Goal: Navigation & Orientation: Find specific page/section

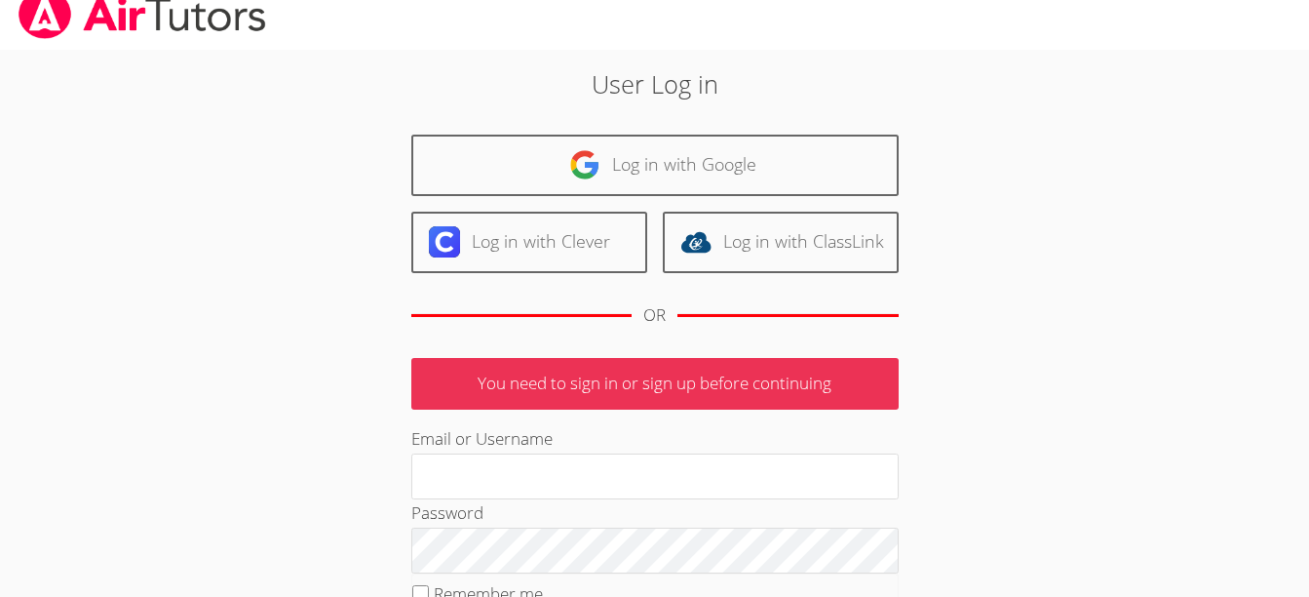
scroll to position [83, 0]
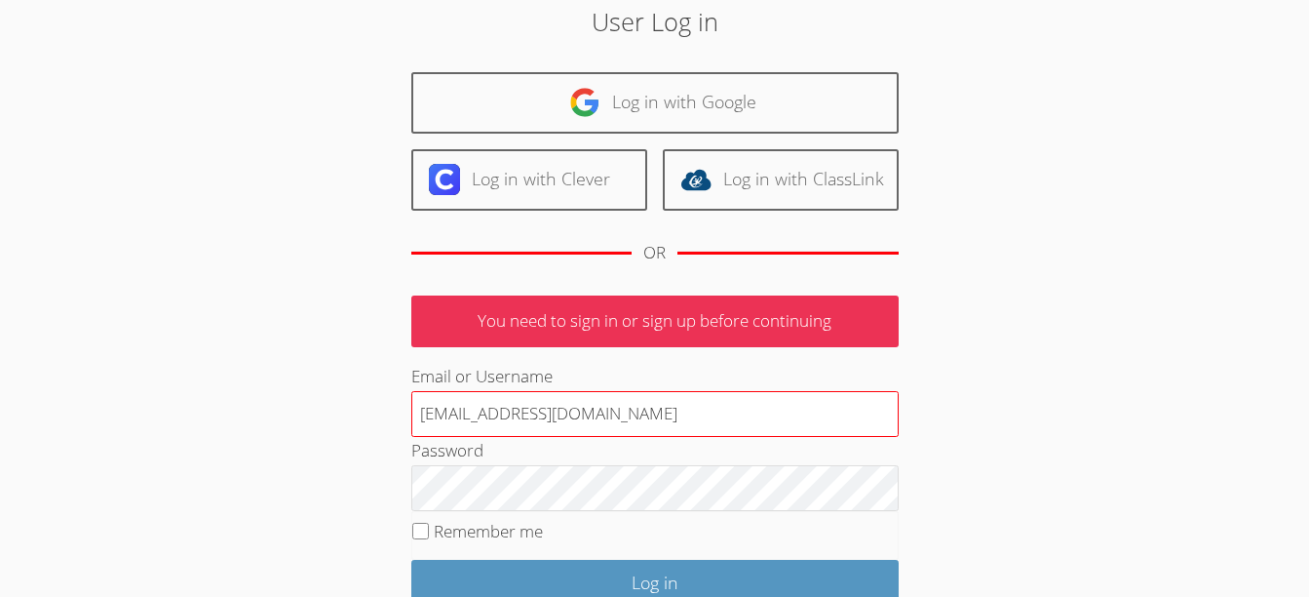
drag, startPoint x: 571, startPoint y: 418, endPoint x: 507, endPoint y: 408, distance: 65.1
click at [507, 408] on input "[EMAIL_ADDRESS][DOMAIN_NAME]" at bounding box center [654, 414] width 487 height 47
type input "[EMAIL_ADDRESS][DOMAIN_NAME]"
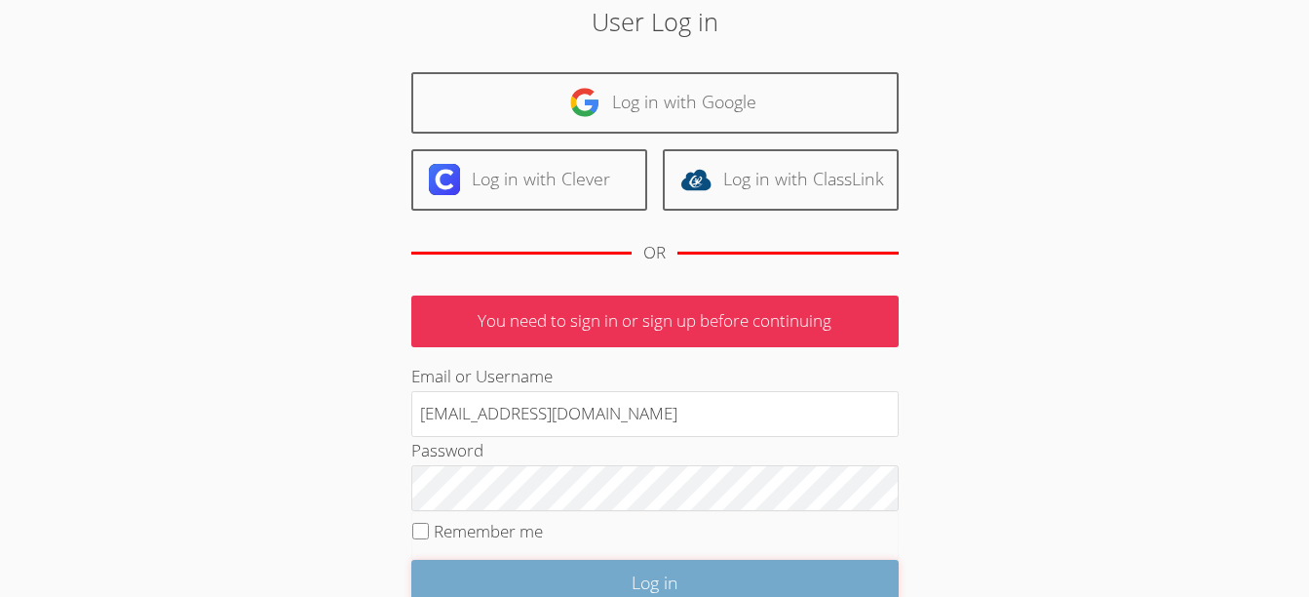
click at [617, 569] on input "Log in" at bounding box center [654, 583] width 487 height 46
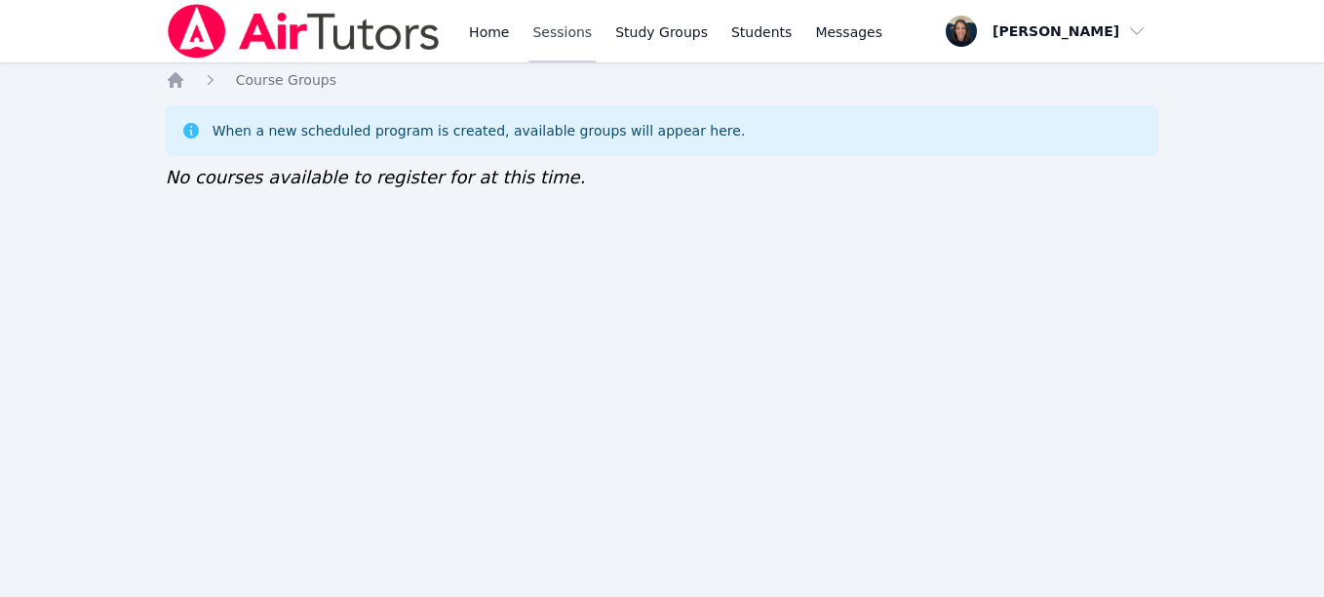
click at [563, 34] on link "Sessions" at bounding box center [561, 31] width 67 height 62
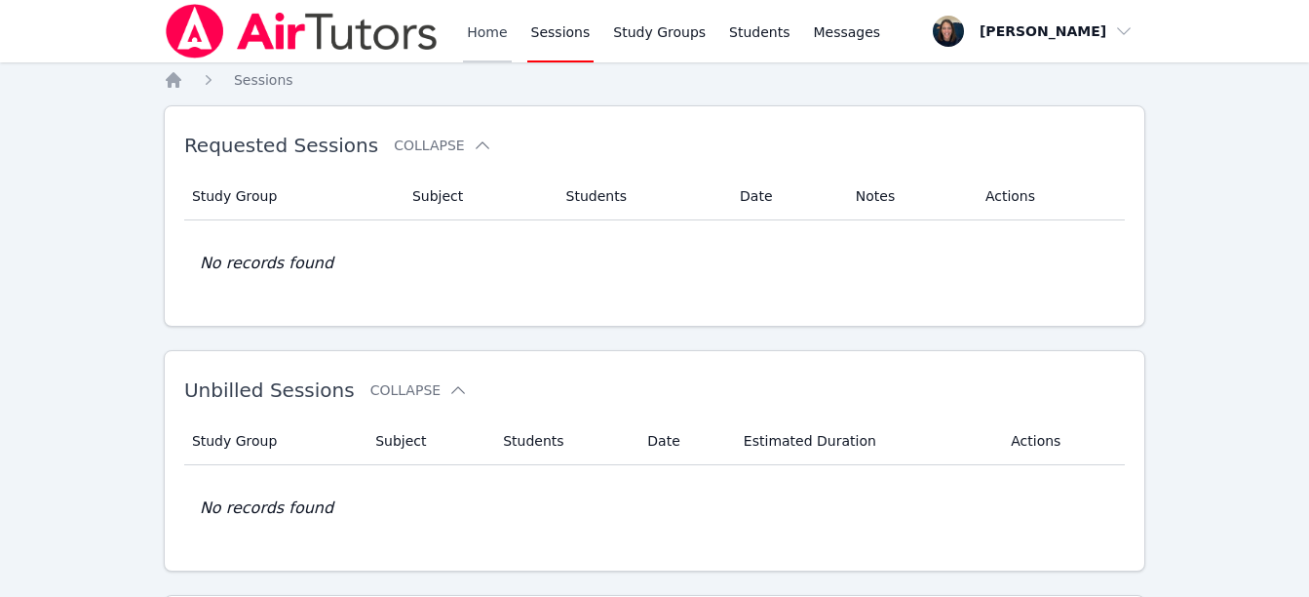
click at [492, 25] on link "Home" at bounding box center [487, 31] width 48 height 62
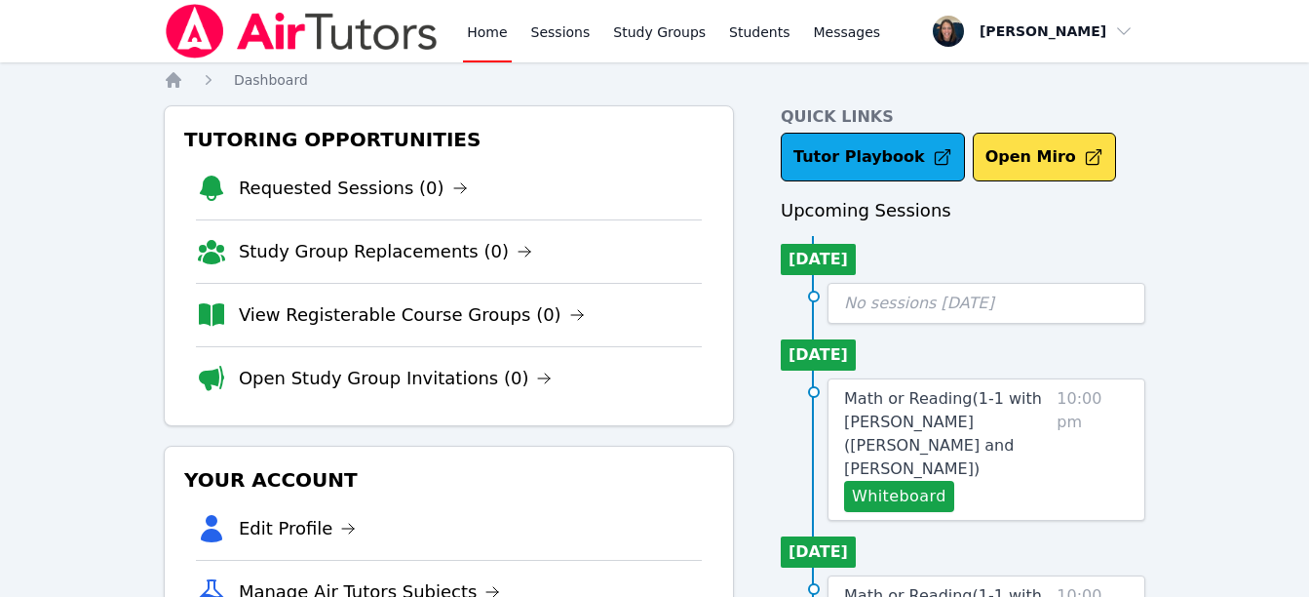
click at [493, 26] on link "Home" at bounding box center [487, 31] width 48 height 62
